Goal: Task Accomplishment & Management: Manage account settings

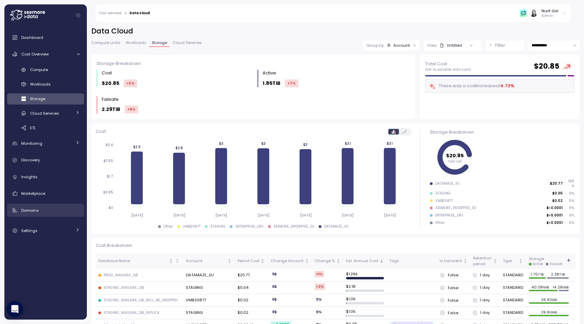
click at [52, 210] on div "Domains" at bounding box center [50, 210] width 58 height 7
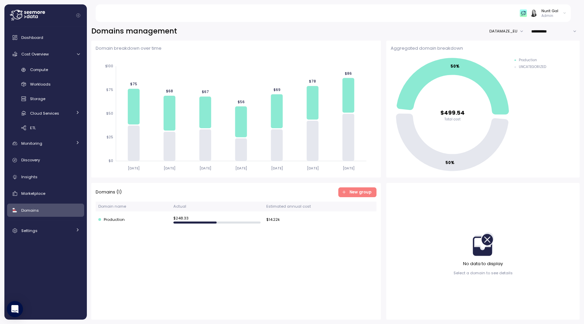
click at [348, 192] on span "New group" at bounding box center [356, 192] width 29 height 9
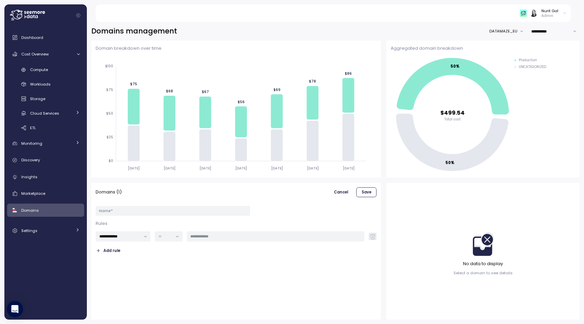
click at [343, 192] on span "Cancel" at bounding box center [341, 192] width 14 height 9
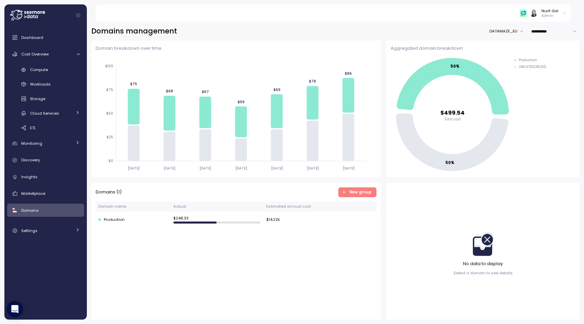
click at [356, 195] on span "New group" at bounding box center [360, 192] width 22 height 9
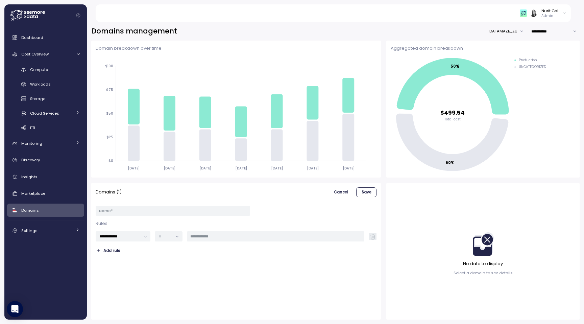
click at [337, 191] on span "Cancel" at bounding box center [341, 192] width 14 height 9
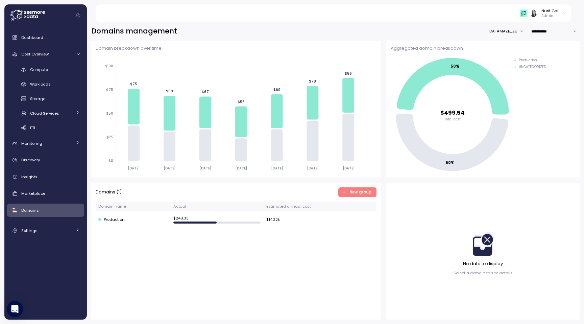
click at [363, 190] on span "New group" at bounding box center [360, 192] width 22 height 9
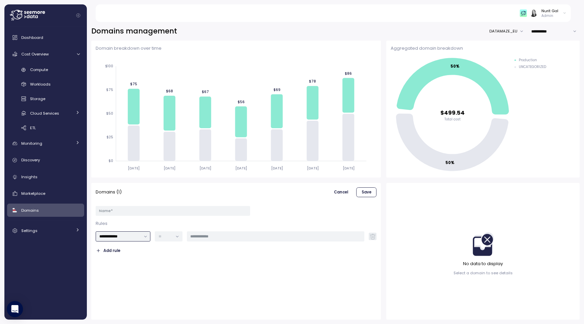
click at [146, 236] on input "**********" at bounding box center [123, 236] width 55 height 10
click at [181, 263] on div "**********" at bounding box center [236, 251] width 281 height 128
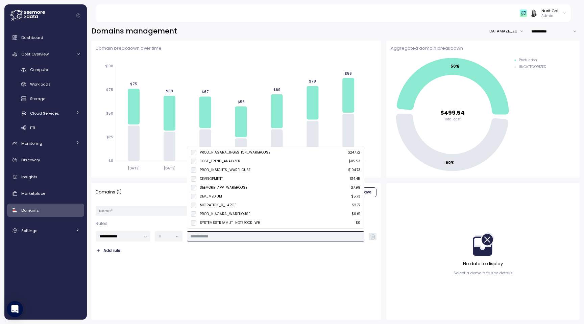
click at [204, 235] on input "text" at bounding box center [275, 236] width 170 height 6
click at [194, 187] on div "SEEMORE_APP_WAREHOUSE" at bounding box center [219, 187] width 56 height 5
click at [194, 193] on div "DEV_MEDIUM $ 5.73" at bounding box center [275, 196] width 175 height 9
click at [194, 205] on div "MIGRATION_X_LARGE" at bounding box center [213, 204] width 45 height 5
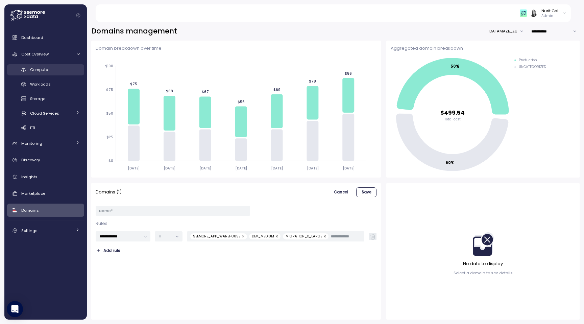
click at [43, 69] on span "Compute" at bounding box center [39, 69] width 18 height 5
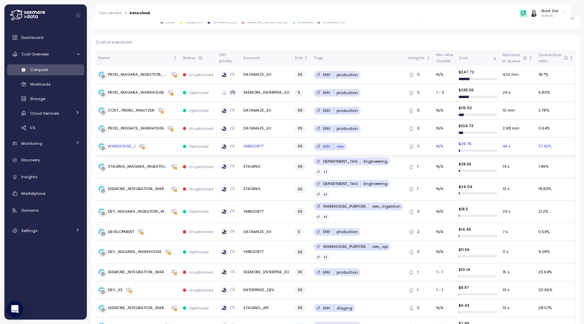
scroll to position [191, 0]
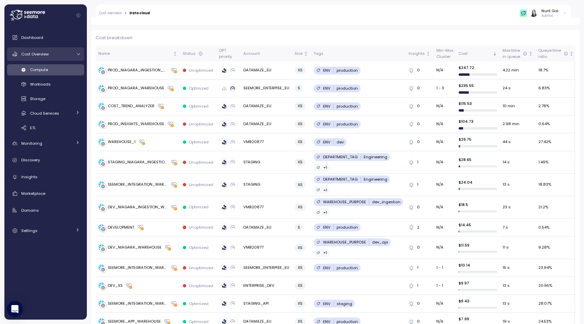
click at [31, 55] on span "Cost Overview" at bounding box center [34, 53] width 27 height 5
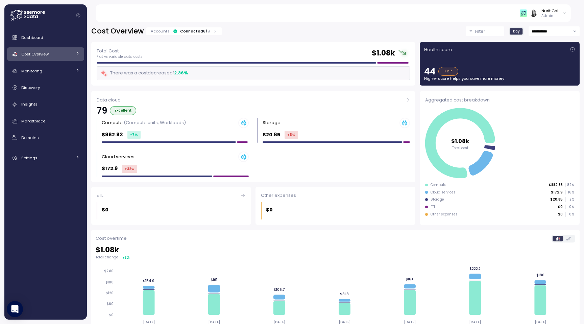
click at [177, 33] on div "Accounts: Connected 6 / 9" at bounding box center [184, 30] width 67 height 5
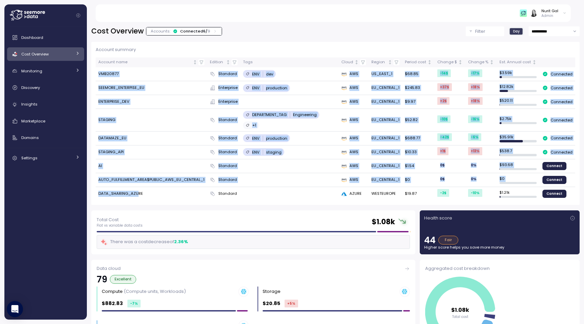
drag, startPoint x: 97, startPoint y: 71, endPoint x: 138, endPoint y: 183, distance: 119.6
click at [138, 183] on tbody "VMB20877 Standard ENV dev AWS US_EAST_1 $68.85 -14 $ -17 % $ 3.59k Connected SE…" at bounding box center [335, 133] width 479 height 133
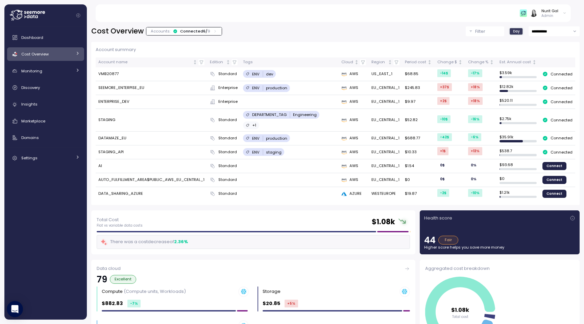
click at [116, 117] on td "STAGING" at bounding box center [151, 120] width 111 height 22
click at [110, 74] on td "VMB20877" at bounding box center [151, 74] width 111 height 14
copy td "VMB20877"
click at [103, 75] on td "VMB20877" at bounding box center [151, 74] width 111 height 14
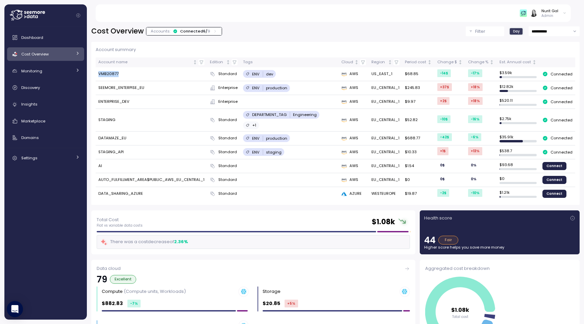
click at [103, 75] on td "VMB20877" at bounding box center [151, 74] width 111 height 14
copy tr "VMB20877"
click at [128, 88] on td "SEEMORE_ENTERPISE_EU" at bounding box center [151, 88] width 111 height 14
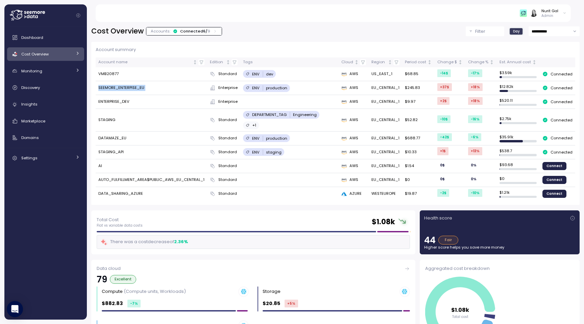
click at [128, 88] on td "SEEMORE_ENTERPISE_EU" at bounding box center [151, 88] width 111 height 14
copy tr "SEEMORE_ENTERPISE_EU"
click at [124, 101] on td "ENTERPRISE_DEV" at bounding box center [151, 102] width 111 height 14
copy td "ENTERPRISE_DEV"
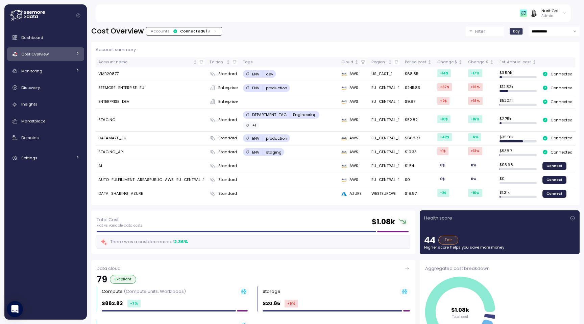
click at [107, 111] on td "STAGING" at bounding box center [151, 120] width 111 height 22
copy tr "STAGING"
click at [101, 159] on td "AI" at bounding box center [151, 166] width 111 height 14
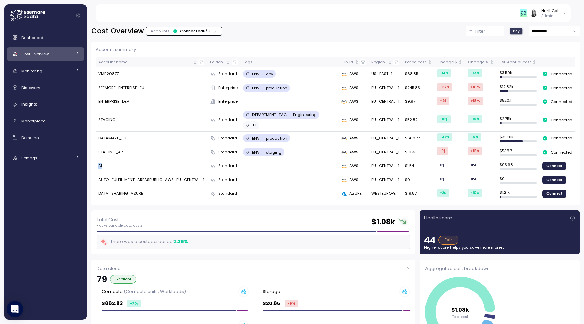
click at [101, 159] on td "AI" at bounding box center [151, 166] width 111 height 14
copy td "AI"
click at [118, 145] on td "STAGING_API" at bounding box center [151, 152] width 111 height 14
copy td "STAGING_API"
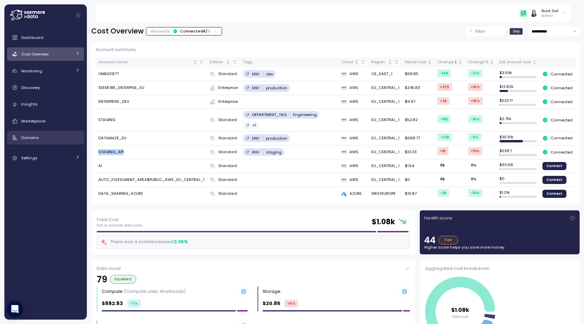
click at [25, 136] on span "Domains" at bounding box center [30, 137] width 18 height 5
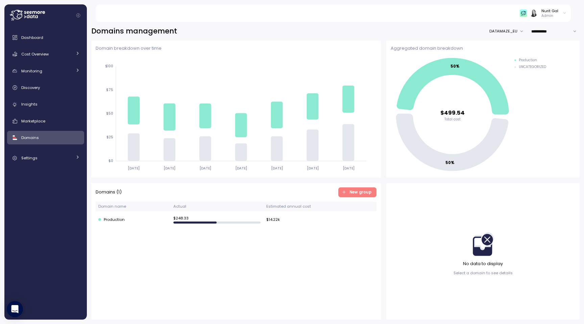
click at [348, 190] on span "New group" at bounding box center [356, 192] width 29 height 9
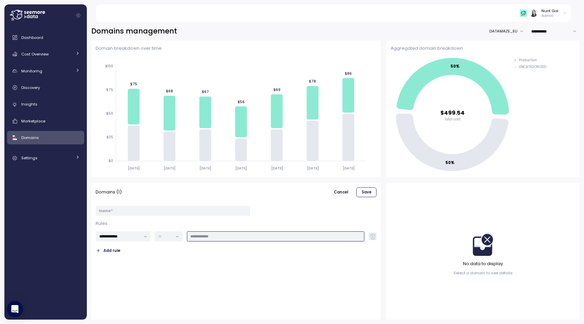
click at [235, 239] on div at bounding box center [276, 236] width 178 height 10
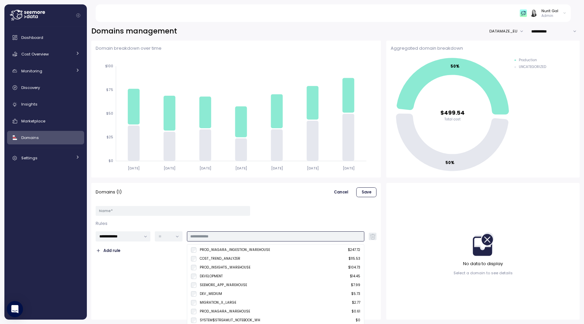
click at [236, 246] on div "PROD_NIAGARA_INGESTION_WAREHOUSE $ 247.72" at bounding box center [275, 249] width 175 height 9
click at [235, 256] on div "COST_TREND_ANALYZER" at bounding box center [220, 258] width 41 height 5
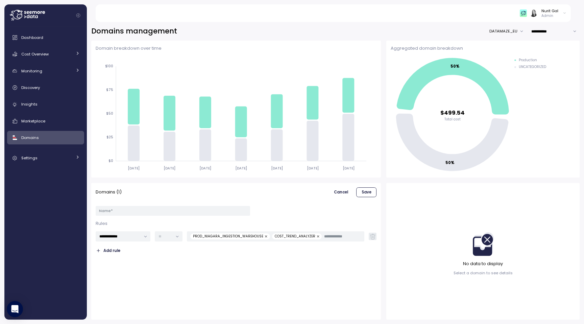
click at [351, 253] on div "Add rule" at bounding box center [236, 251] width 281 height 10
click at [333, 237] on input "text" at bounding box center [342, 236] width 37 height 6
click at [160, 286] on div "**********" at bounding box center [236, 251] width 281 height 128
click at [345, 192] on span "Cancel" at bounding box center [341, 192] width 14 height 9
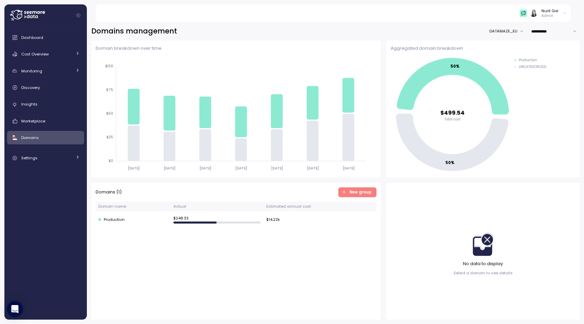
click at [362, 191] on span "New group" at bounding box center [360, 192] width 22 height 9
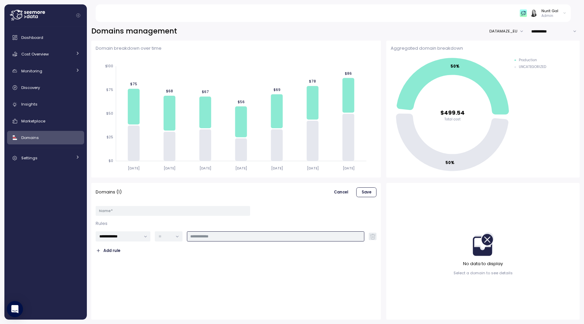
click at [313, 233] on input "text" at bounding box center [275, 236] width 170 height 6
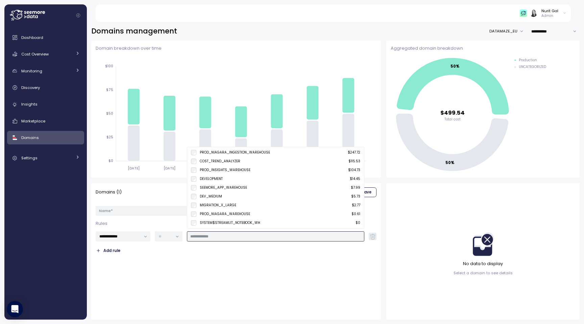
click at [261, 198] on div "DEV_MEDIUM $ 5.73" at bounding box center [275, 196] width 169 height 5
click at [250, 210] on div "PROD_NIAGARA_WAREHOUSE $ 0.61" at bounding box center [275, 213] width 175 height 9
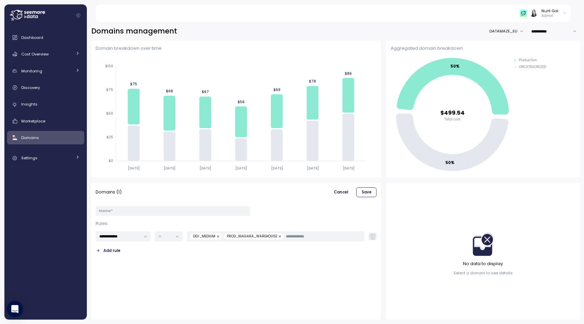
click at [253, 262] on div "**********" at bounding box center [236, 251] width 281 height 128
click at [136, 233] on input "**********" at bounding box center [123, 236] width 55 height 10
click at [180, 249] on div "Add rule" at bounding box center [236, 251] width 281 height 10
click at [340, 190] on span "Cancel" at bounding box center [341, 192] width 14 height 9
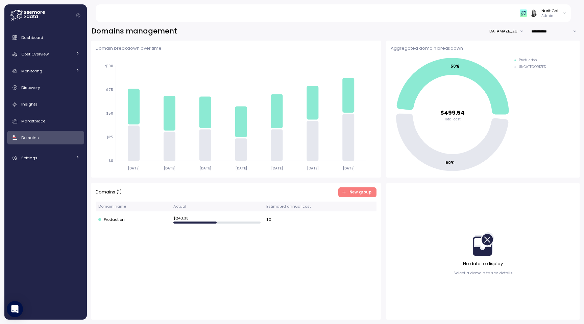
click at [358, 190] on span "New group" at bounding box center [360, 192] width 22 height 9
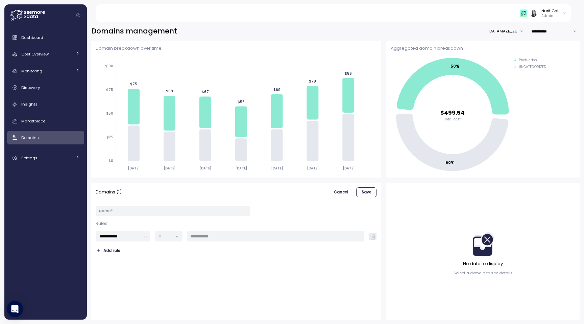
click at [338, 195] on span "Cancel" at bounding box center [341, 192] width 14 height 9
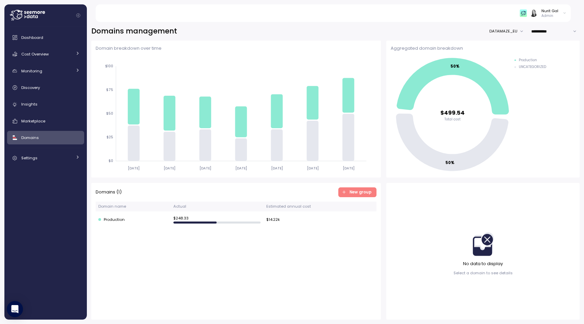
click at [342, 194] on button "New group" at bounding box center [357, 192] width 39 height 10
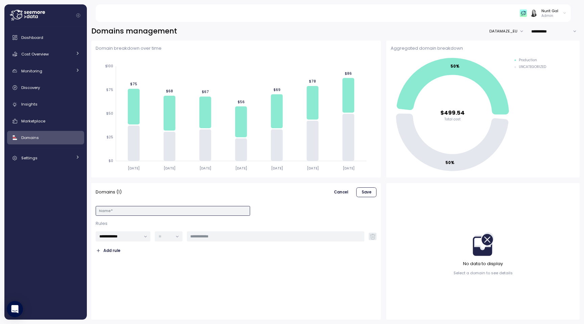
click at [152, 210] on input "Name *" at bounding box center [173, 211] width 154 height 10
click at [164, 209] on input "Name *" at bounding box center [173, 211] width 154 height 10
type input "**"
click at [160, 270] on div "**********" at bounding box center [236, 251] width 281 height 128
